Goal: Complete application form

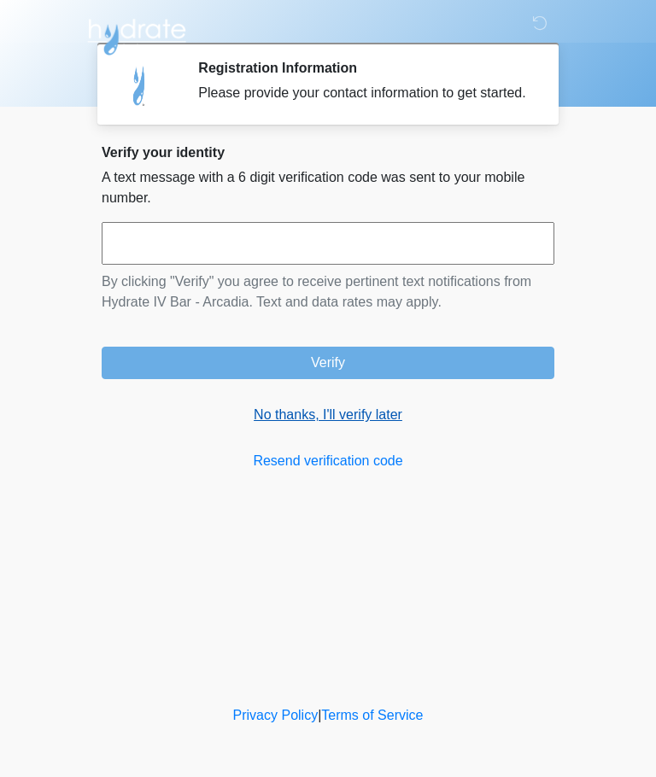
click at [364, 425] on link "No thanks, I'll verify later" at bounding box center [328, 415] width 453 height 20
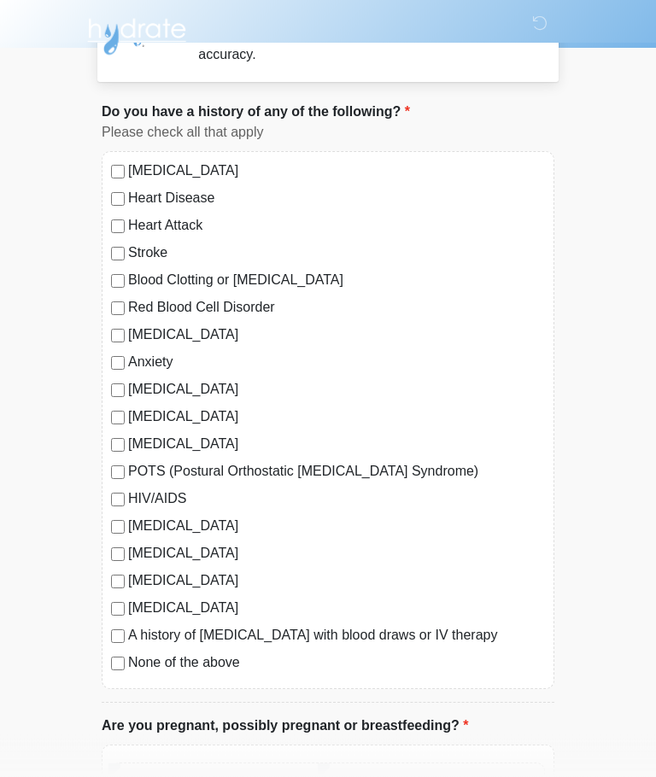
scroll to position [56, 0]
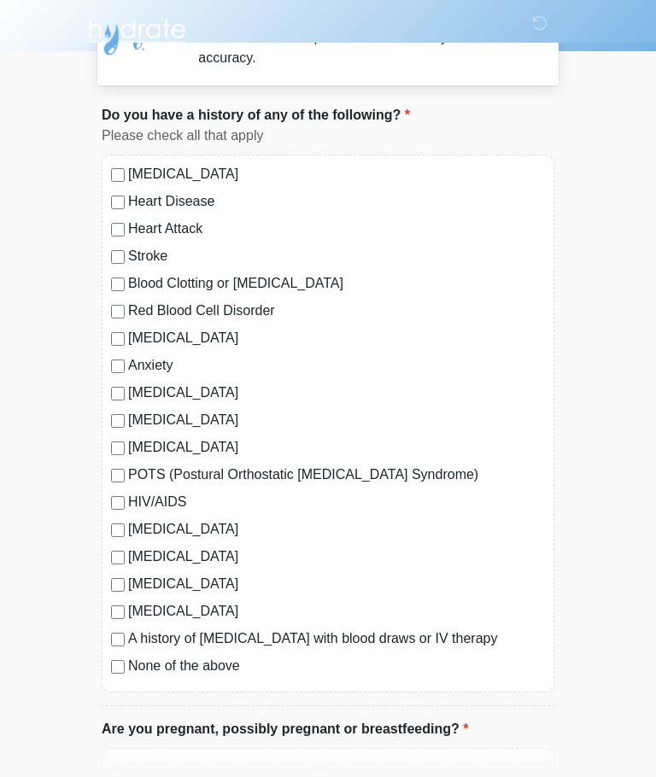
click at [111, 675] on div "None of the above" at bounding box center [328, 666] width 434 height 20
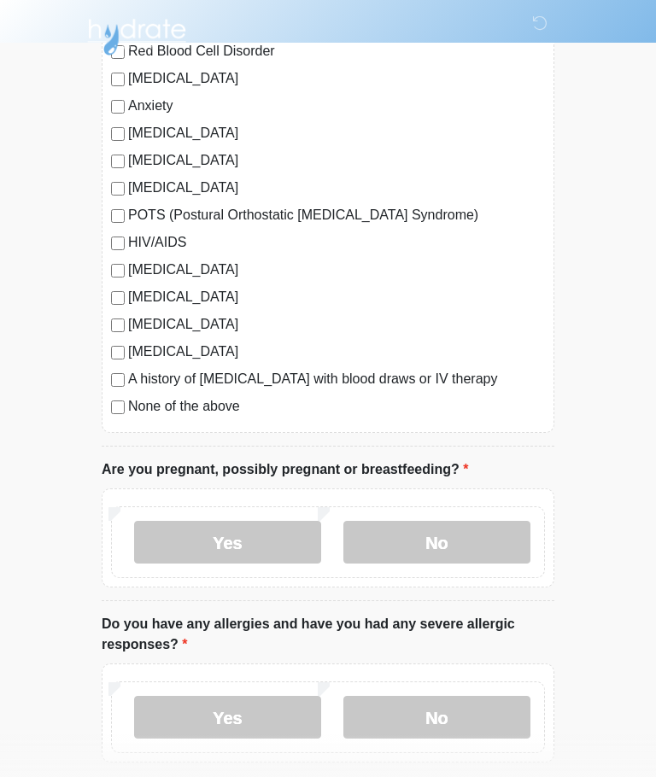
scroll to position [328, 0]
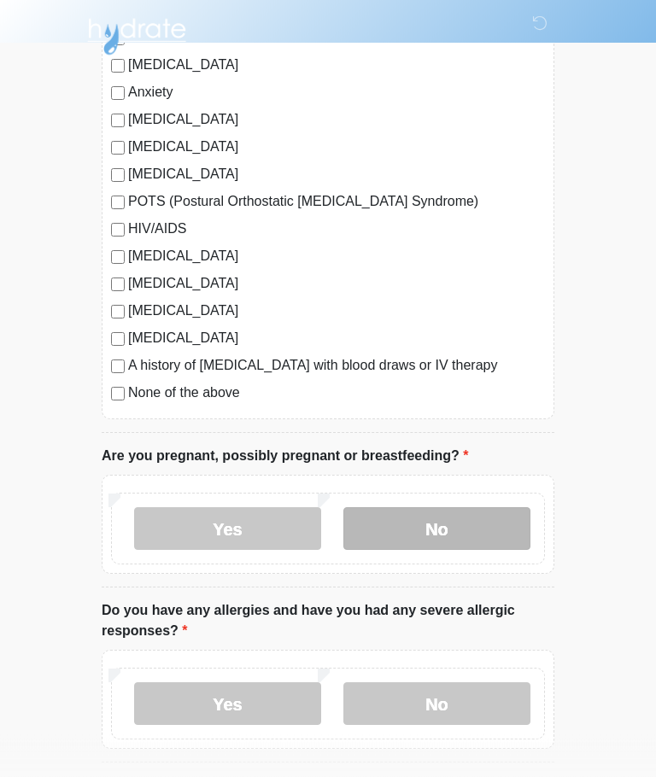
click at [500, 530] on label "No" at bounding box center [436, 529] width 187 height 43
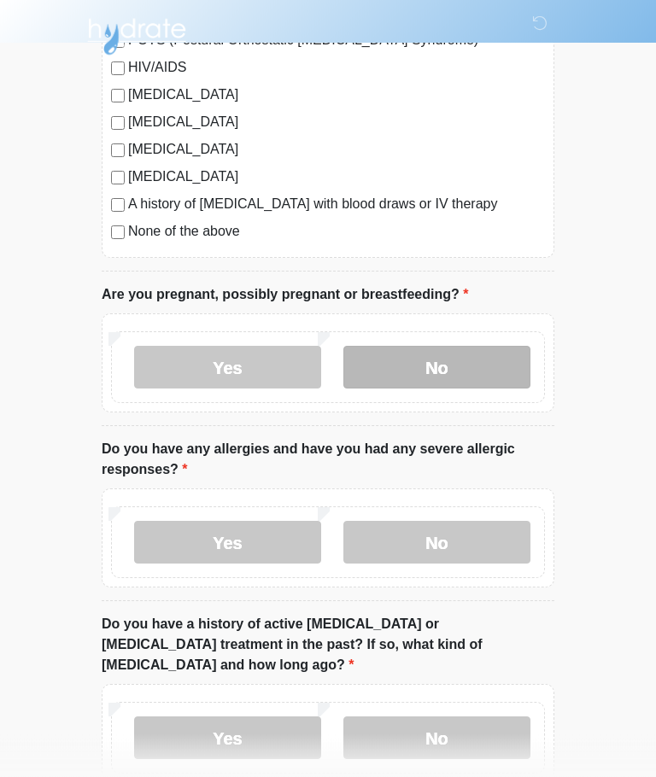
scroll to position [490, 0]
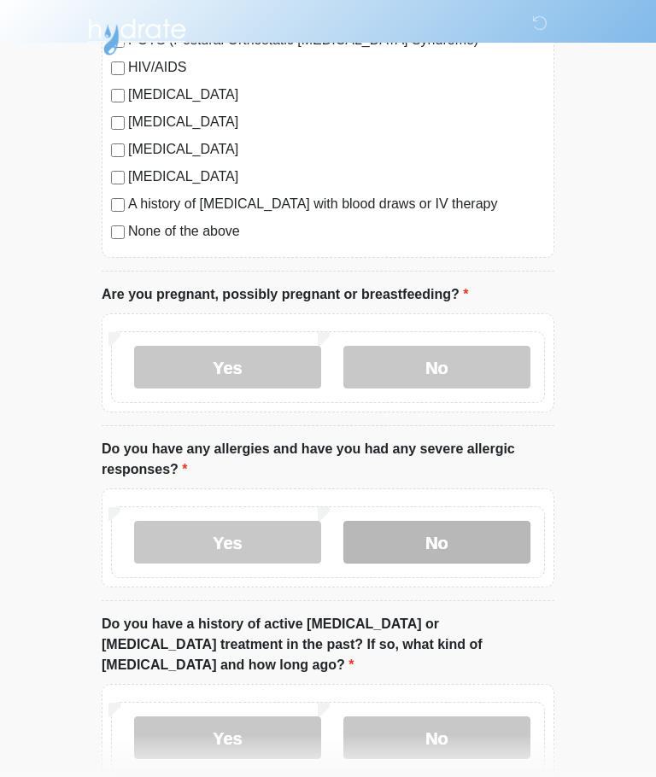
click at [476, 544] on label "No" at bounding box center [436, 542] width 187 height 43
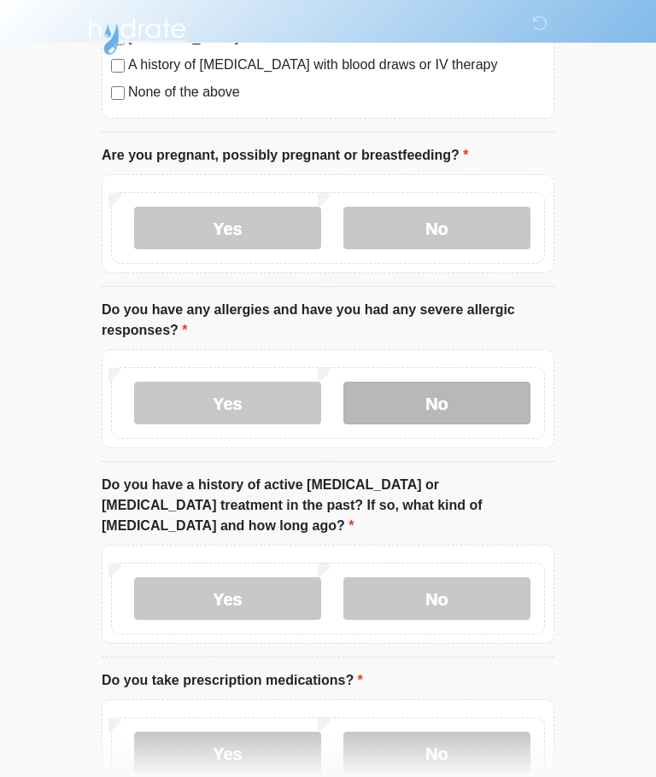
scroll to position [630, 0]
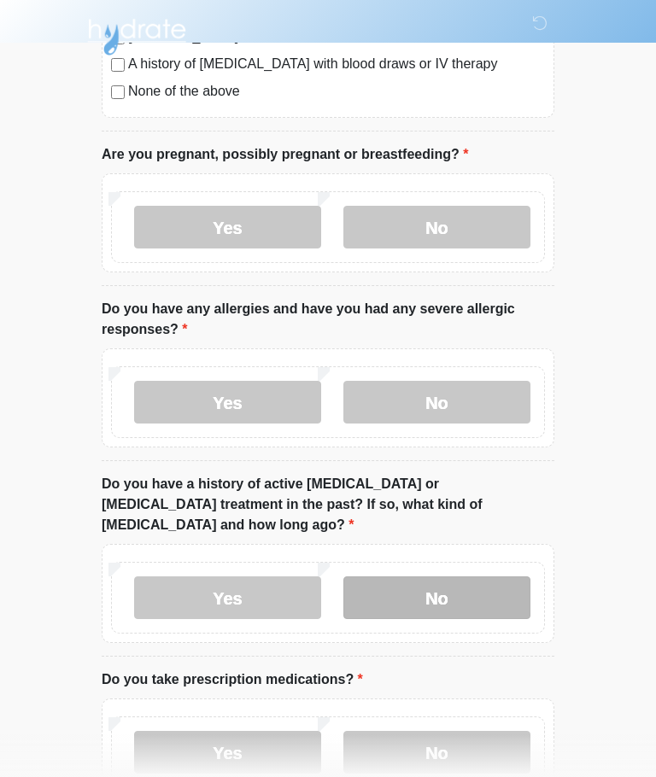
click at [480, 577] on label "No" at bounding box center [436, 598] width 187 height 43
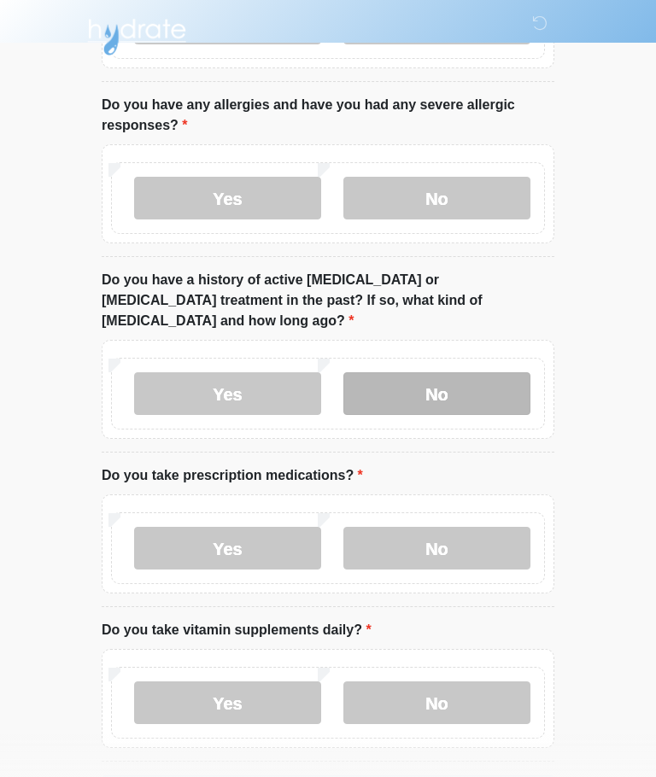
scroll to position [834, 0]
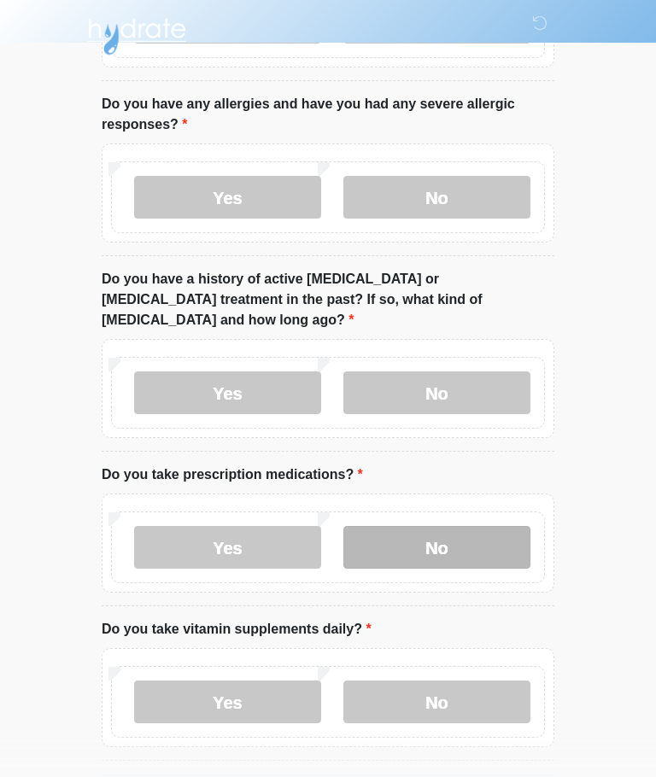
click at [484, 533] on label "No" at bounding box center [436, 548] width 187 height 43
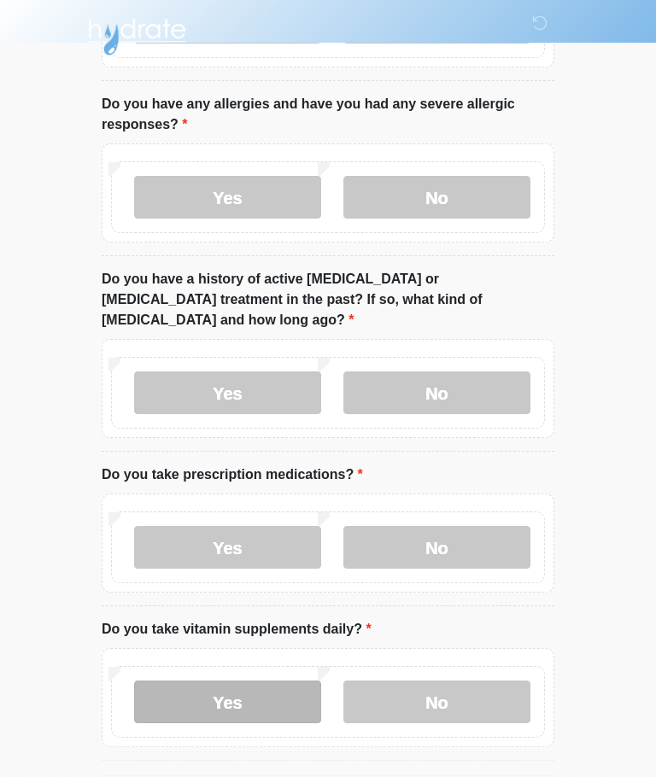
click at [208, 681] on label "Yes" at bounding box center [227, 702] width 187 height 43
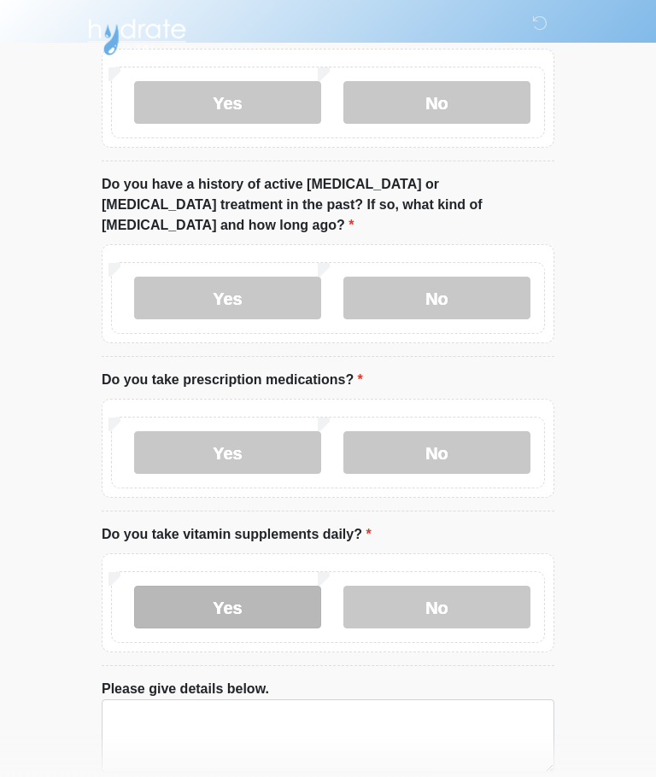
scroll to position [996, 0]
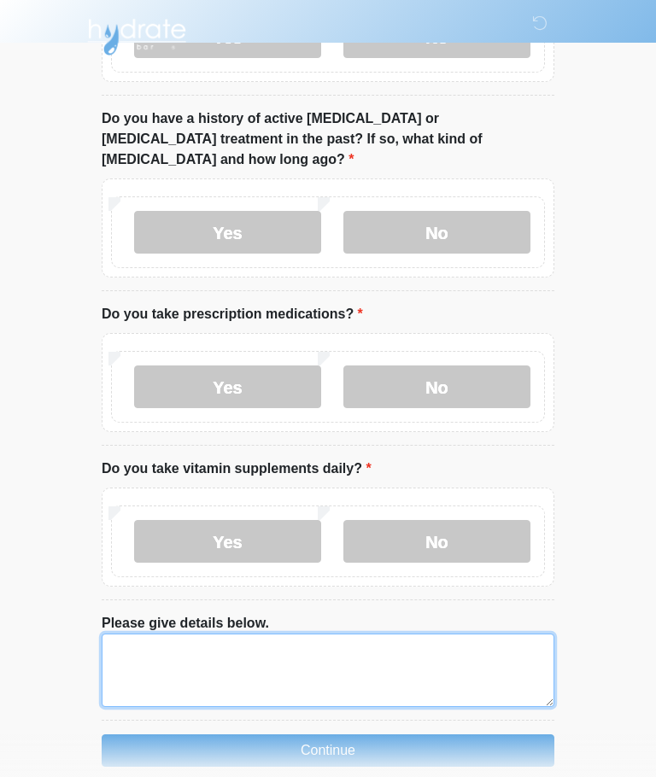
click at [205, 638] on textarea "Please give details below." at bounding box center [328, 670] width 453 height 73
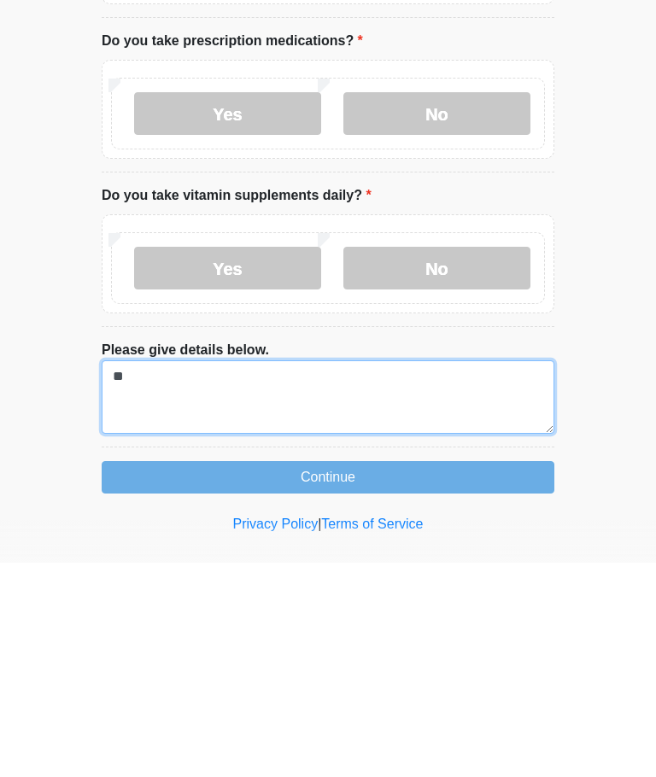
type textarea "*"
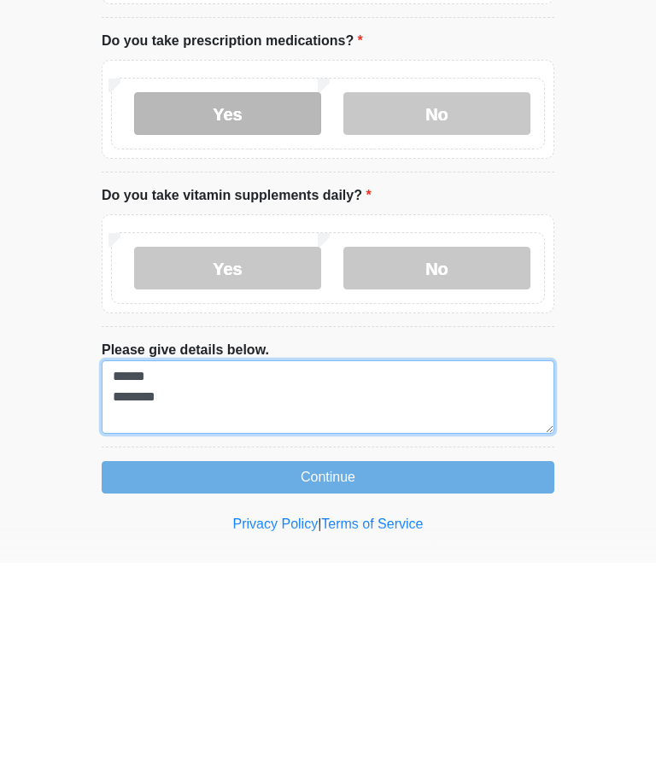
type textarea "****** ********"
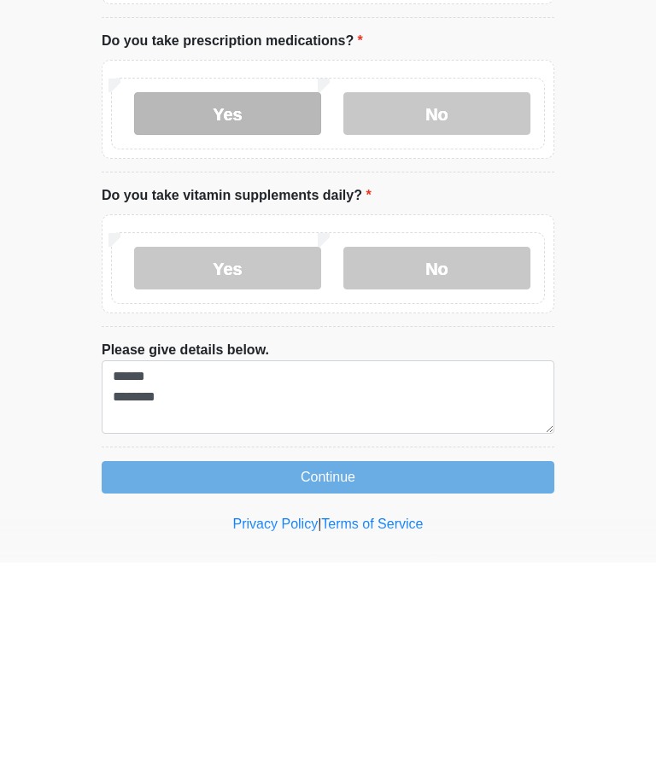
click at [200, 307] on label "Yes" at bounding box center [227, 328] width 187 height 43
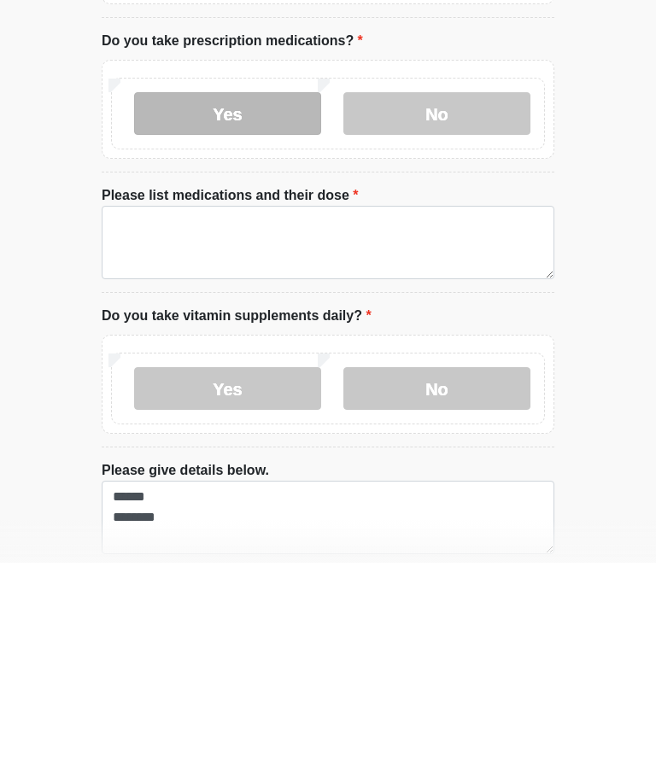
scroll to position [996, 0]
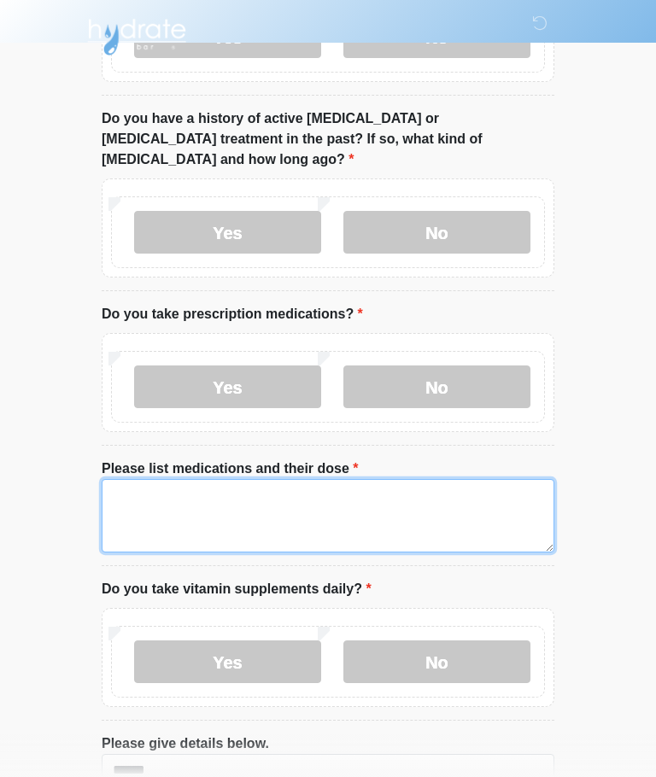
click at [147, 479] on textarea "Please list medications and their dose" at bounding box center [328, 515] width 453 height 73
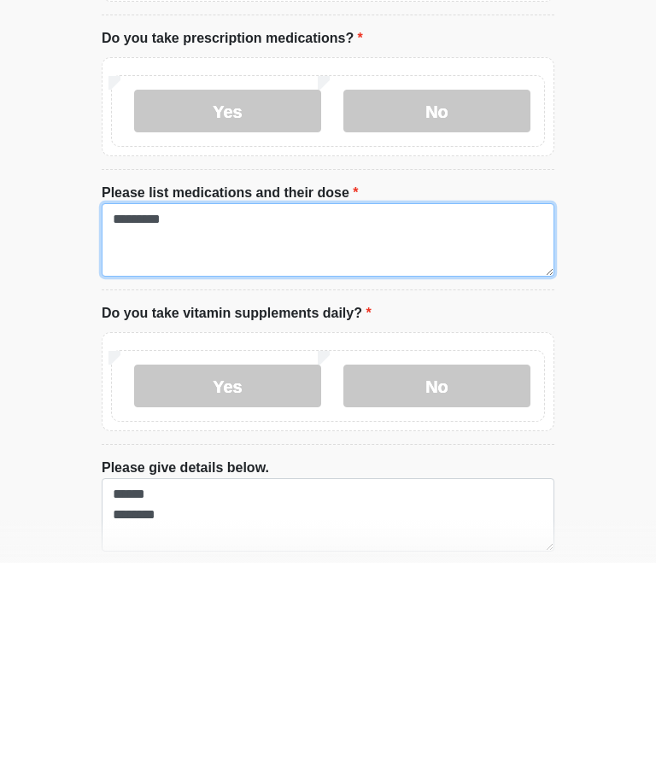
scroll to position [1083, 0]
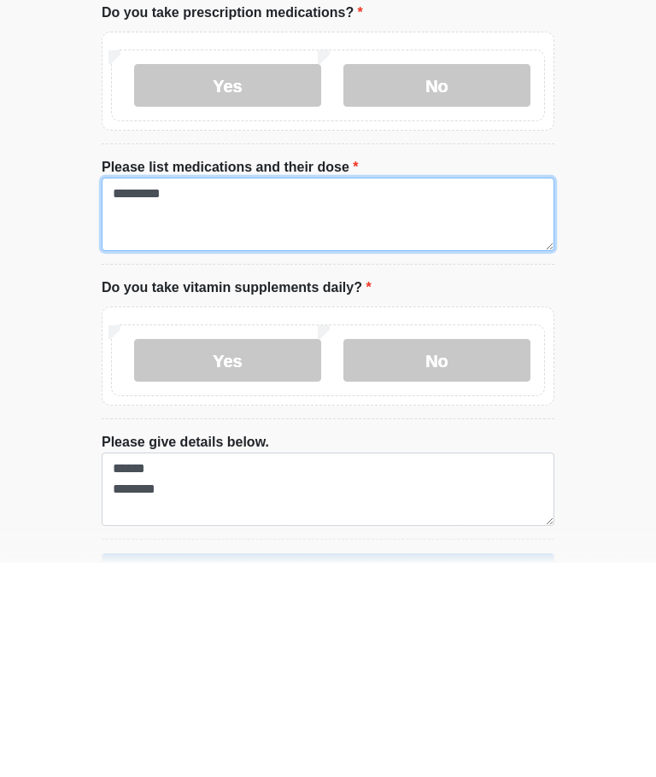
type textarea "*********"
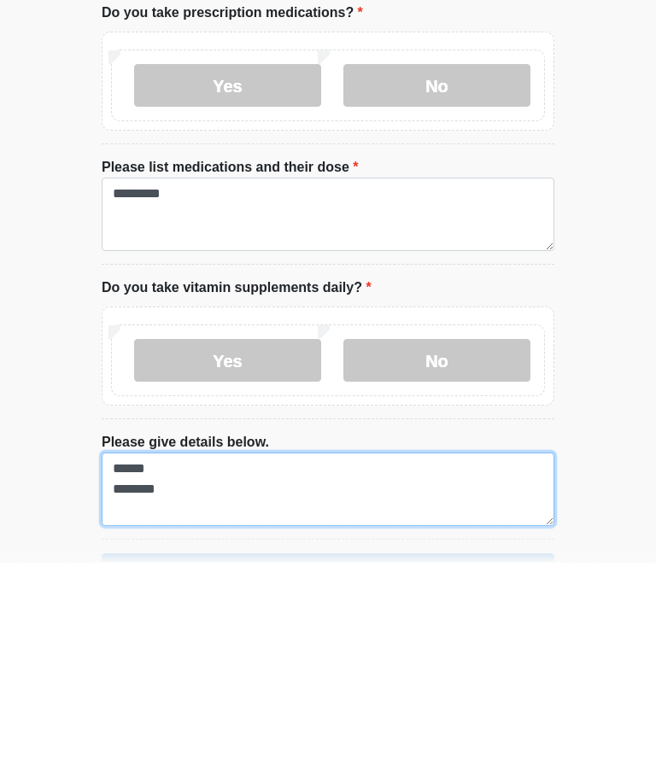
click at [200, 667] on textarea "****** ********" at bounding box center [328, 703] width 453 height 73
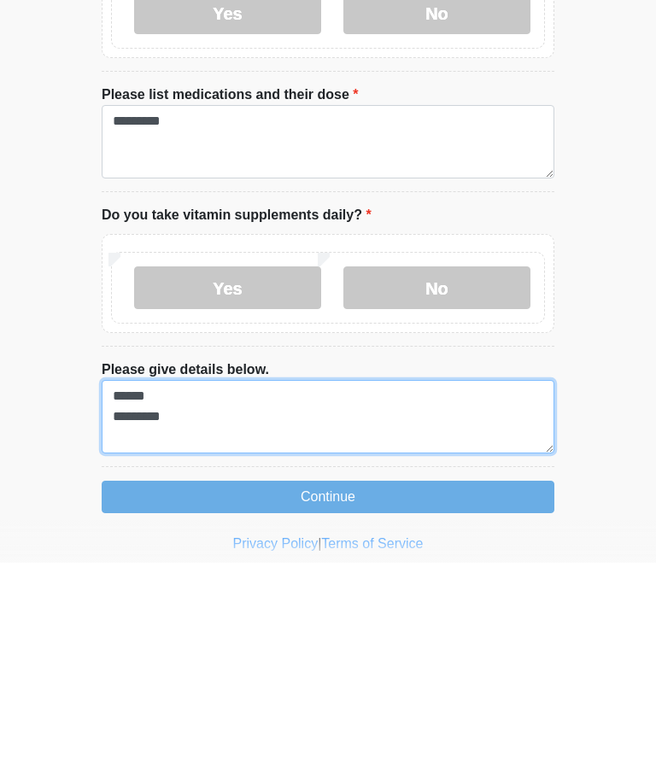
scroll to position [1174, 0]
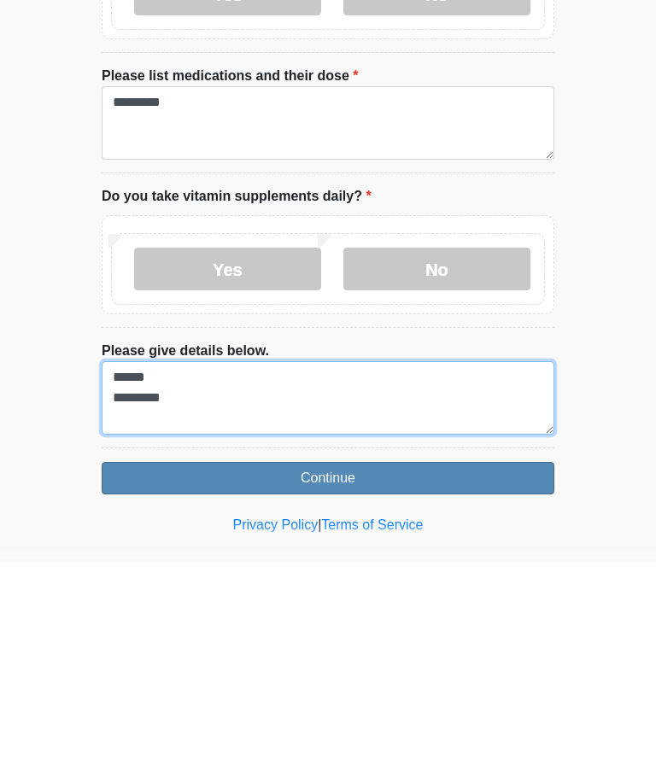
type textarea "****** ********"
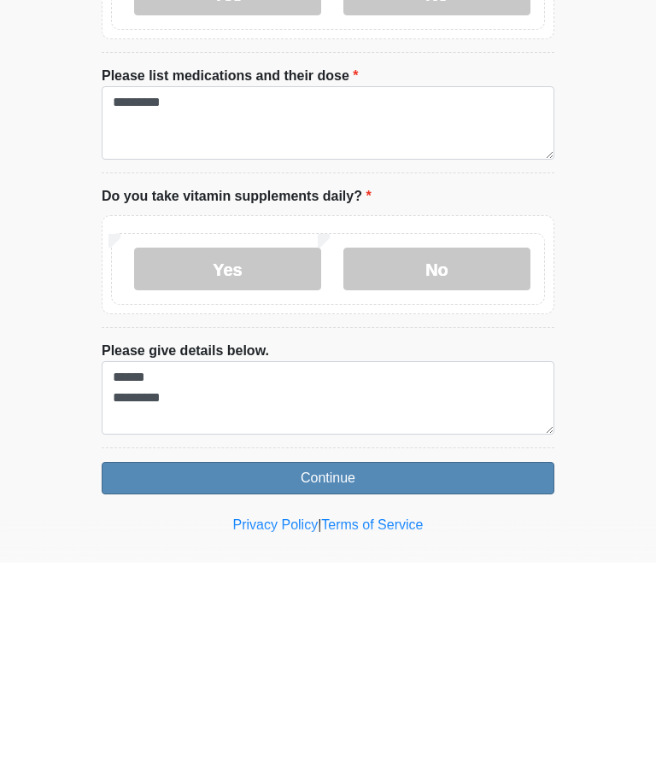
click at [513, 676] on button "Continue" at bounding box center [328, 692] width 453 height 32
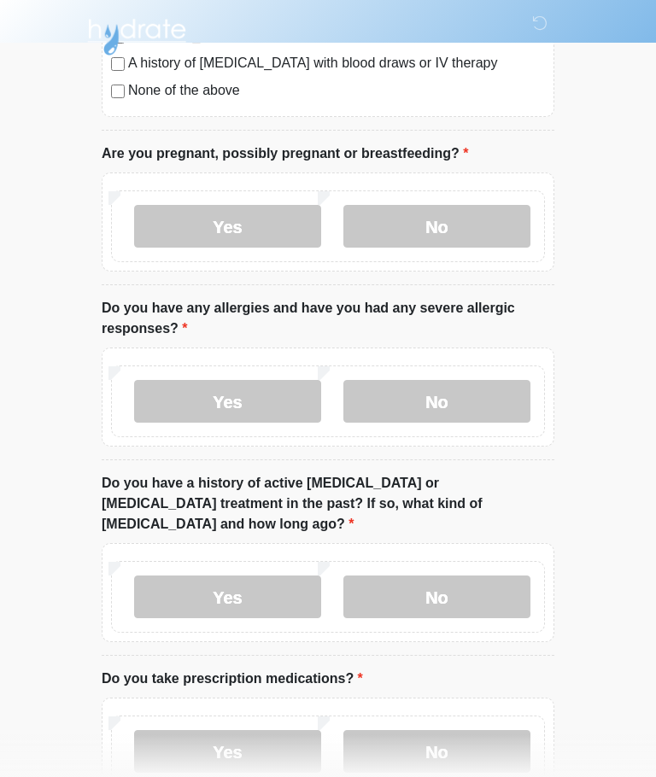
scroll to position [0, 0]
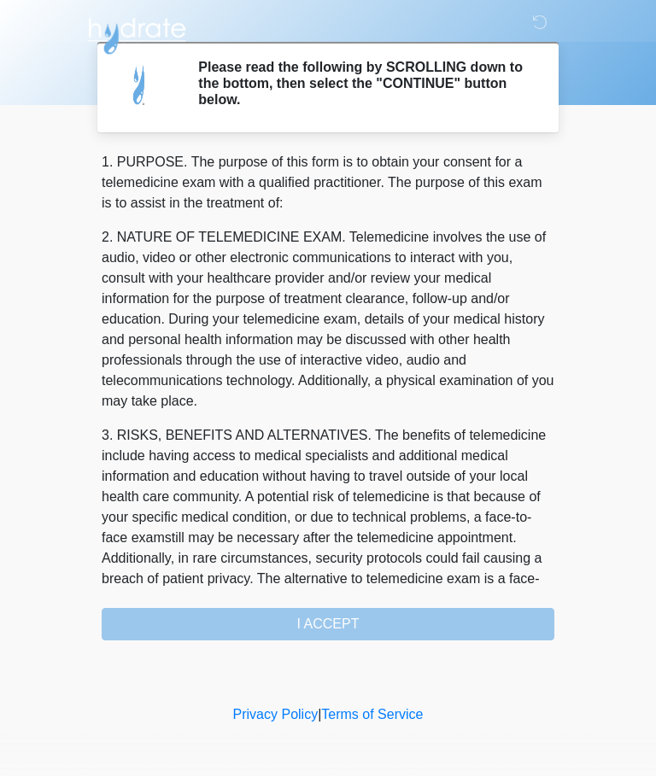
click at [414, 623] on div "1. PURPOSE. The purpose of this form is to obtain your consent for a telemedici…" at bounding box center [328, 397] width 453 height 489
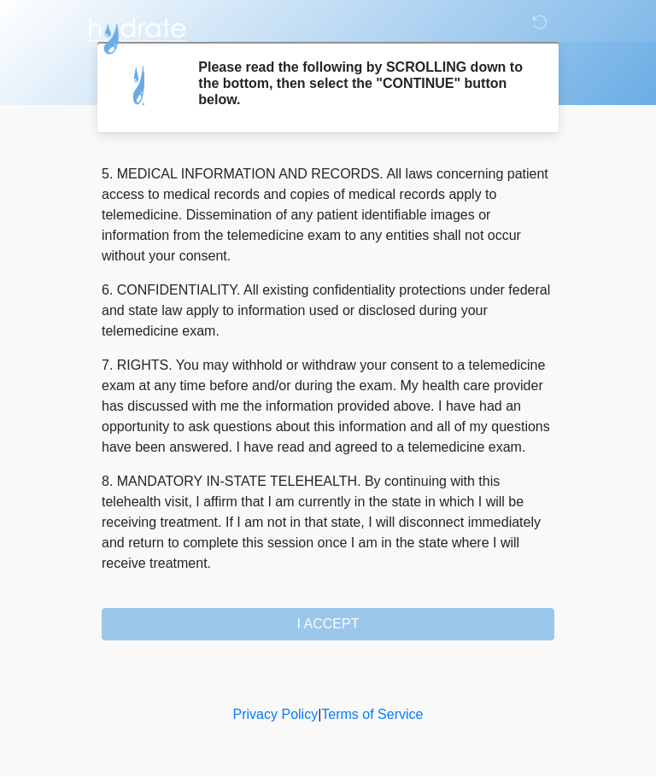
scroll to position [555, 0]
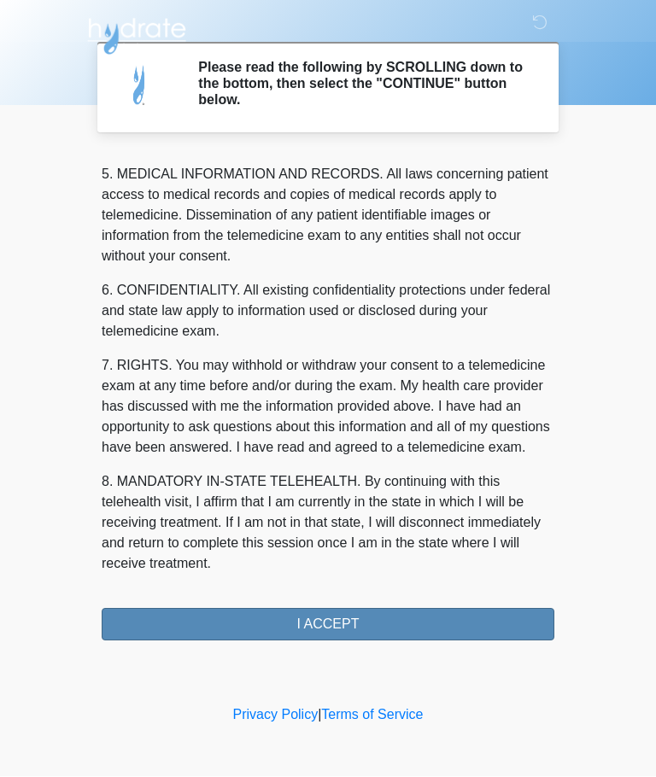
click at [422, 617] on button "I ACCEPT" at bounding box center [328, 625] width 453 height 32
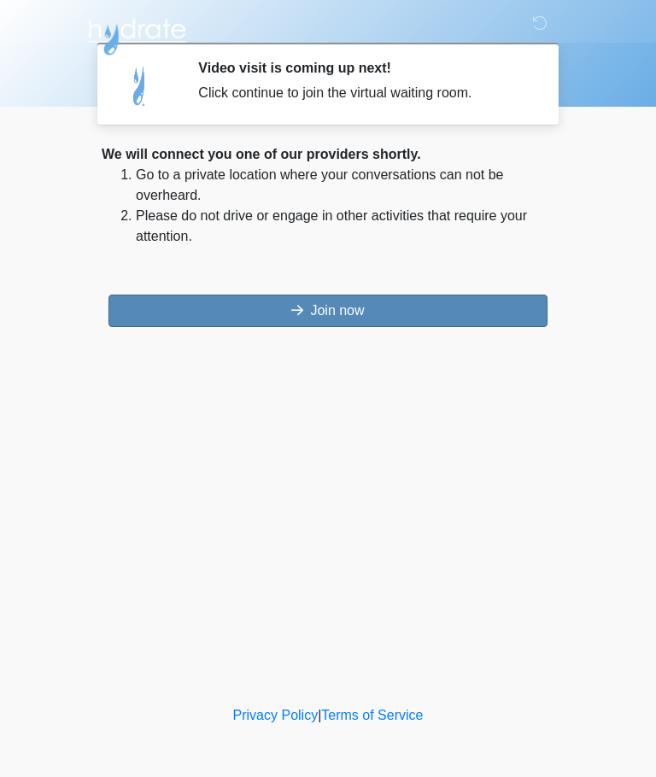
click at [457, 312] on button "Join now" at bounding box center [327, 311] width 439 height 32
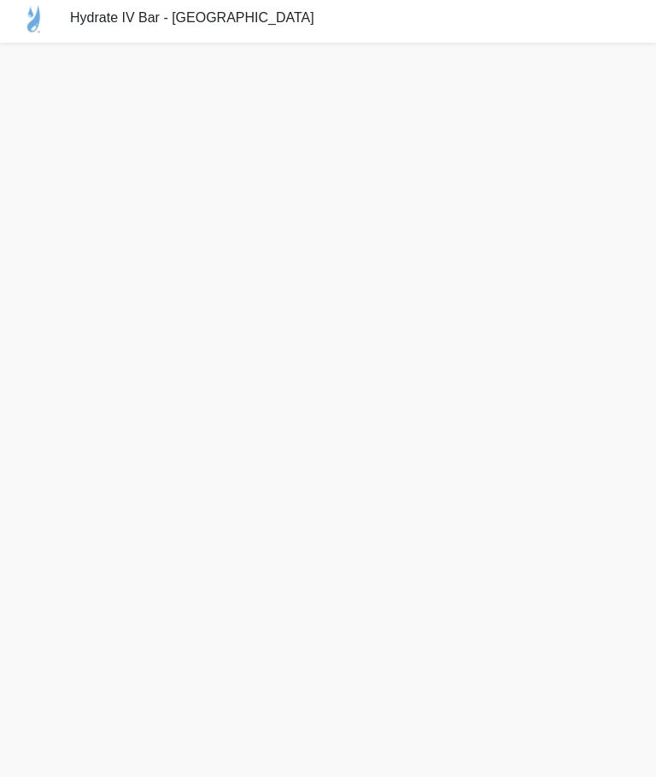
scroll to position [5, 0]
